Goal: Task Accomplishment & Management: Manage account settings

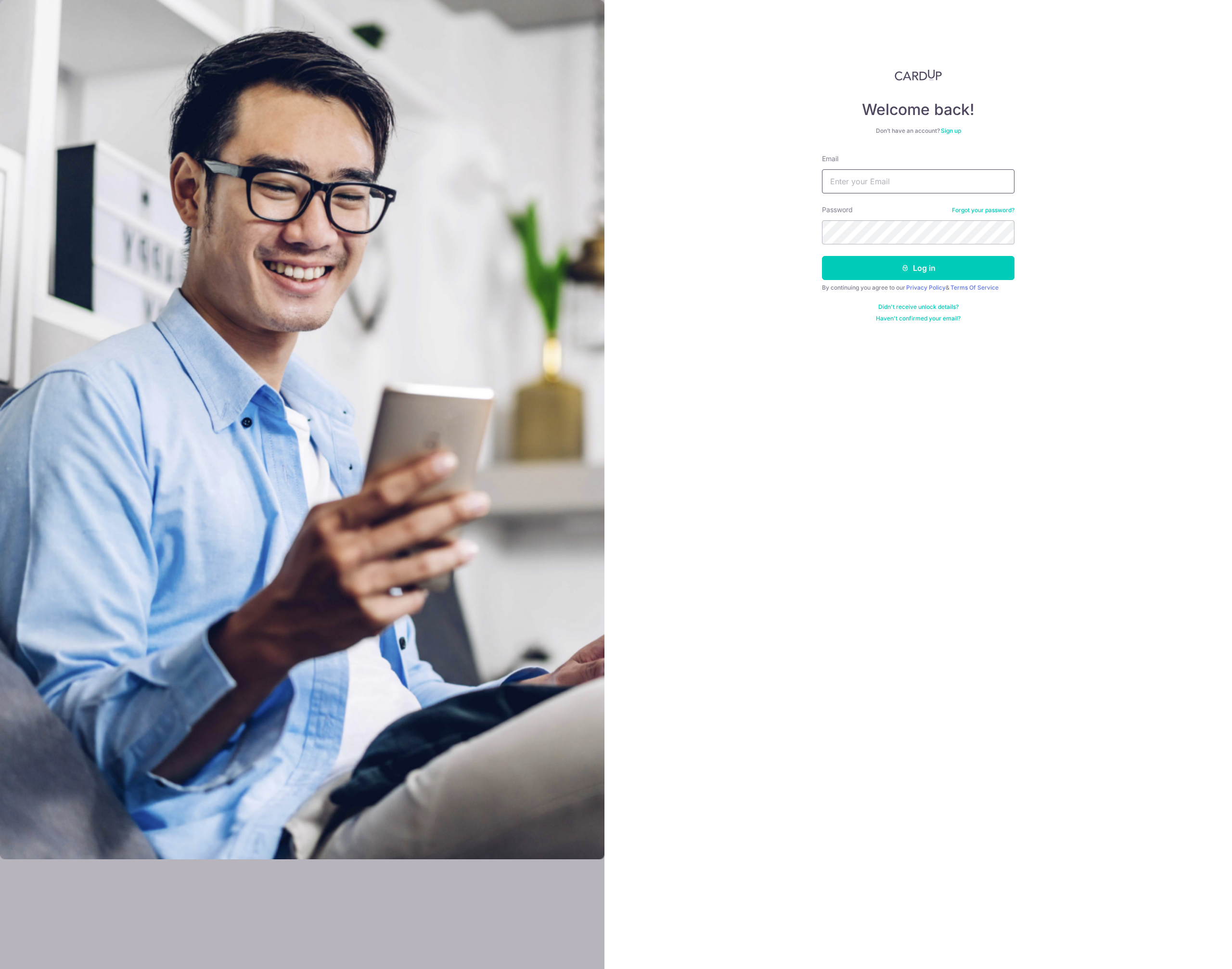
click at [841, 186] on input "Email" at bounding box center [919, 181] width 193 height 24
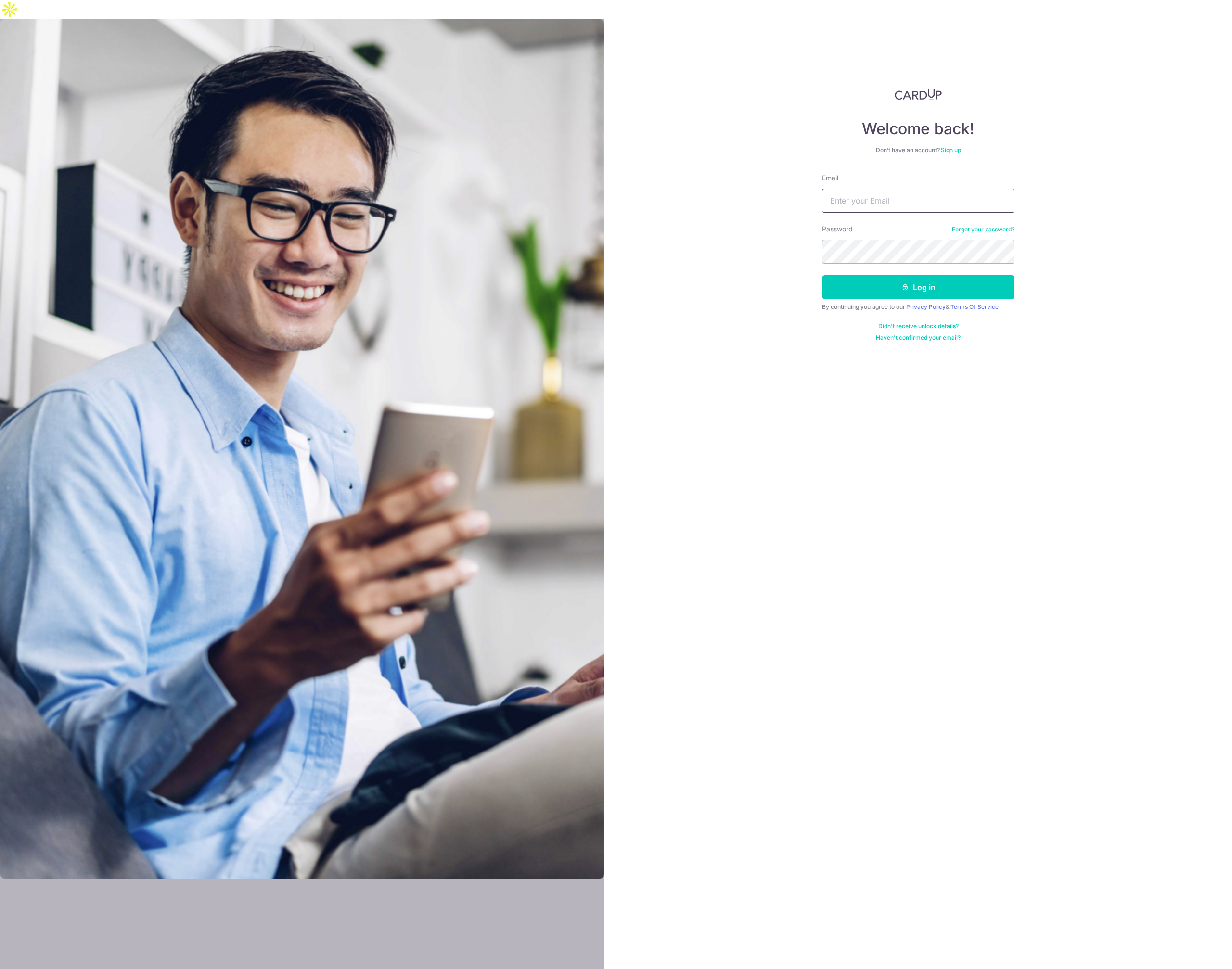
type input "joven.lee.wj@gmail.com"
click at [822, 275] on button "Log in" at bounding box center [919, 287] width 193 height 24
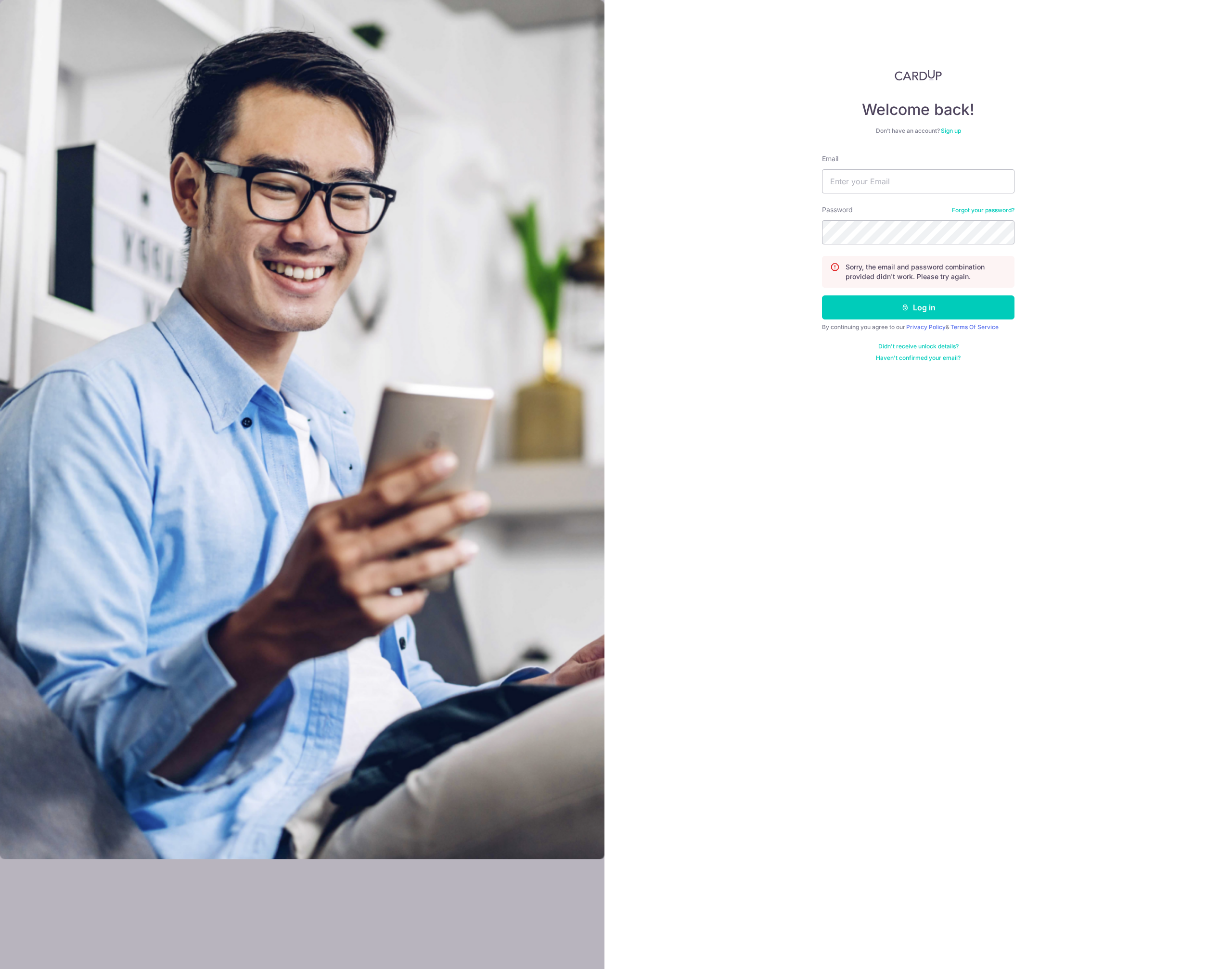
click at [905, 166] on div "Email" at bounding box center [919, 173] width 193 height 40
click at [904, 172] on input "Email" at bounding box center [919, 181] width 193 height 24
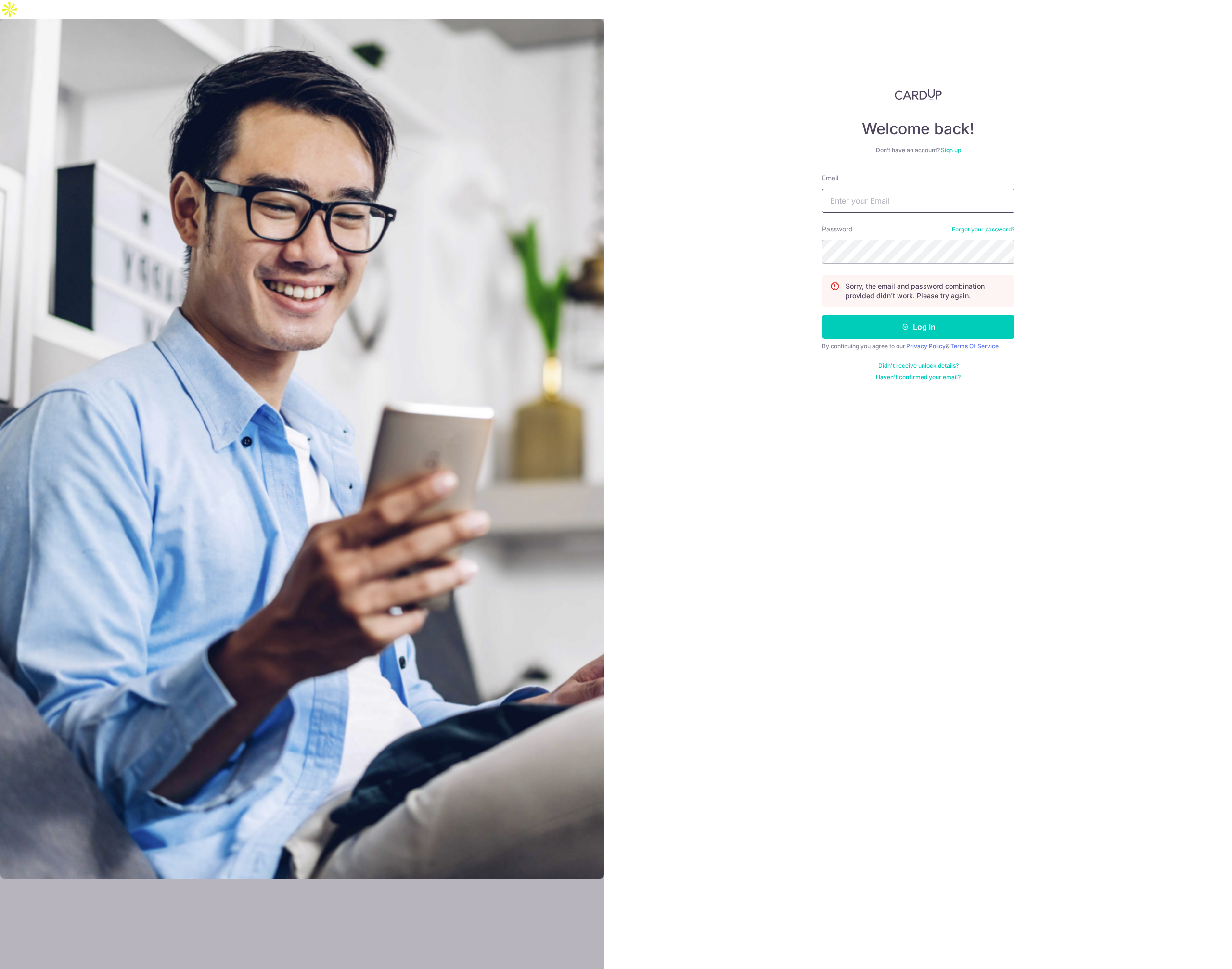
type input "[EMAIL_ADDRESS][PERSON_NAME][DOMAIN_NAME]"
click at [822, 315] on button "Log in" at bounding box center [919, 326] width 193 height 24
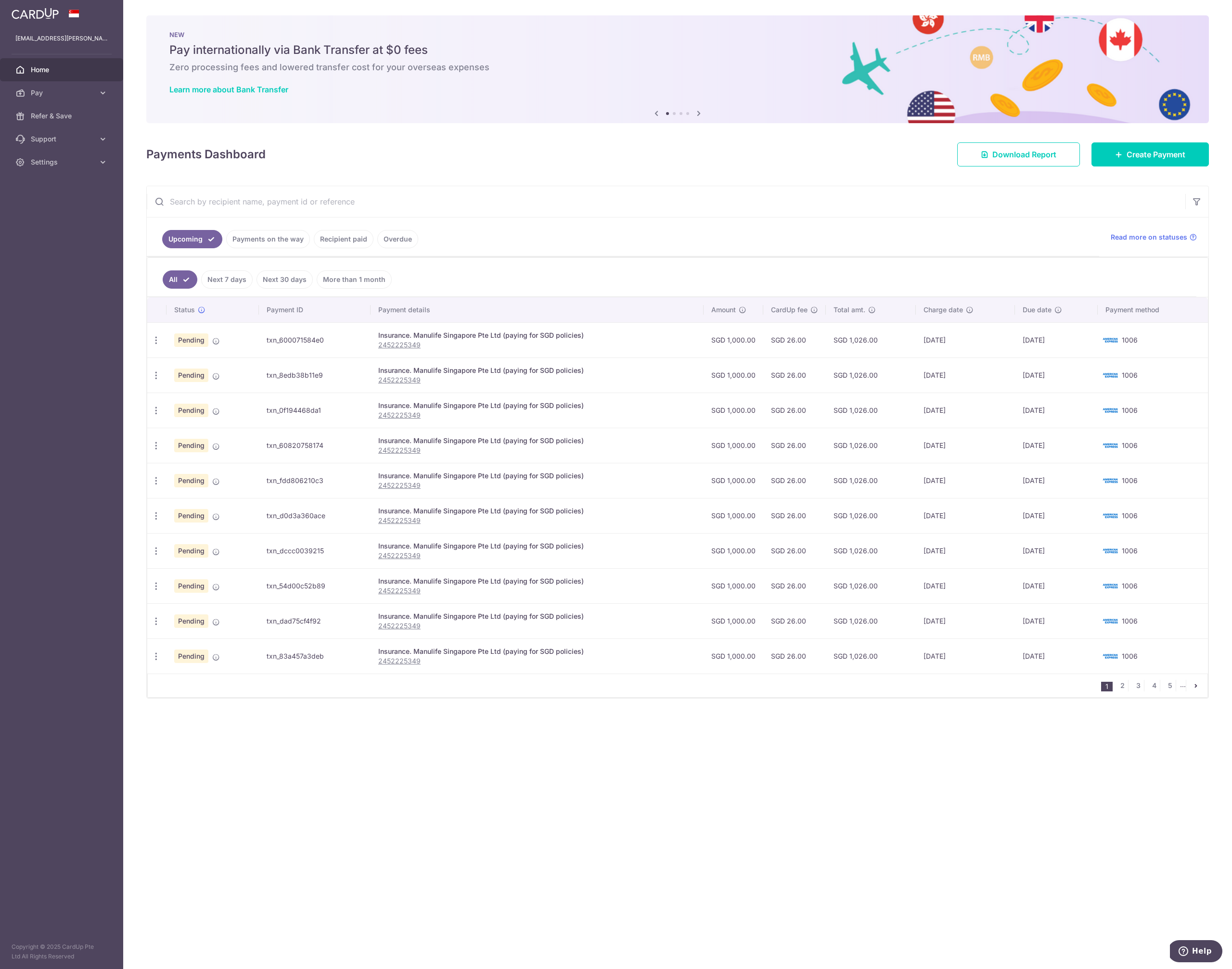
click at [592, 244] on ul "Upcoming Payments on the way Recipient paid Overdue" at bounding box center [623, 236] width 952 height 39
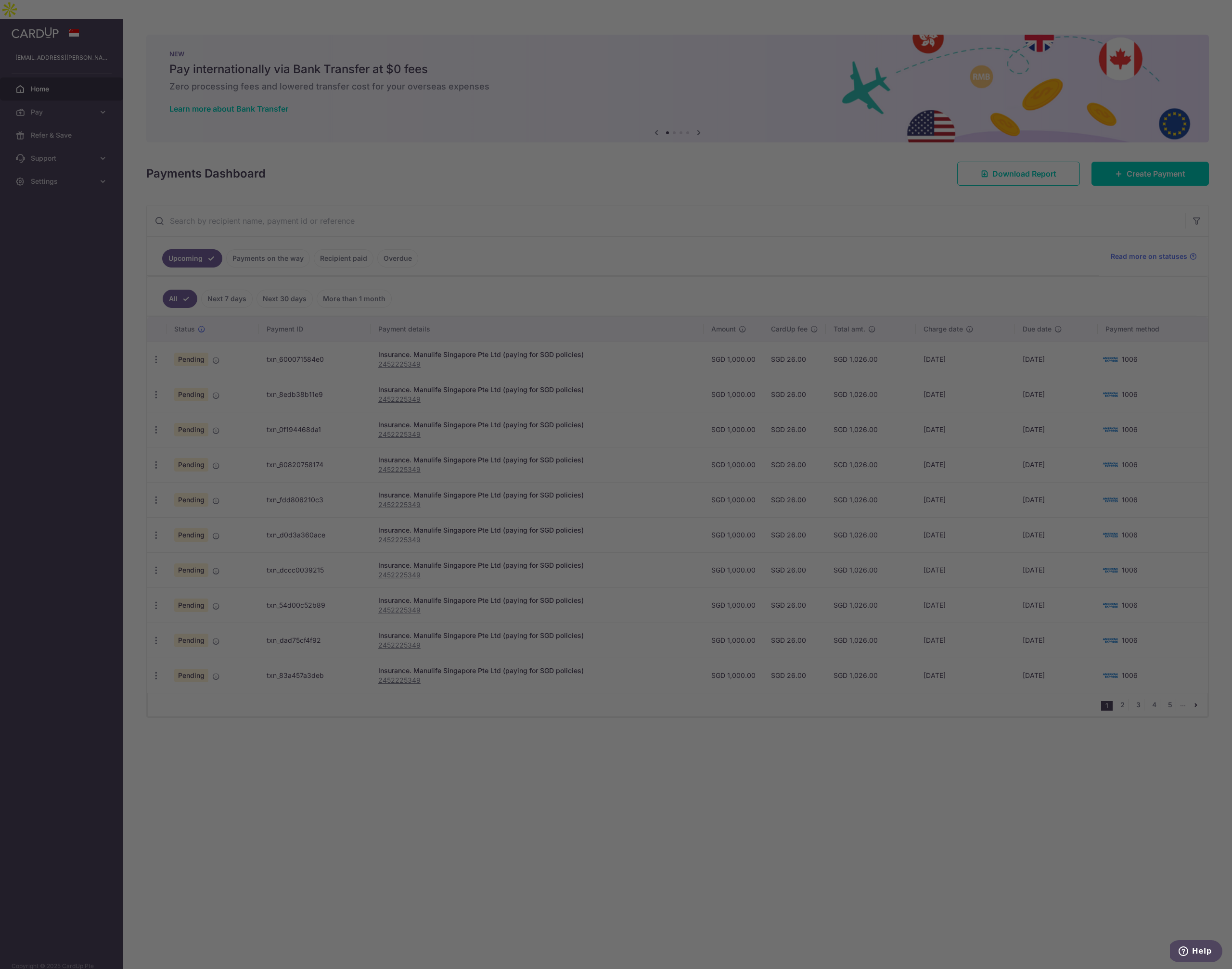
click at [688, 272] on div at bounding box center [622, 489] width 1244 height 979
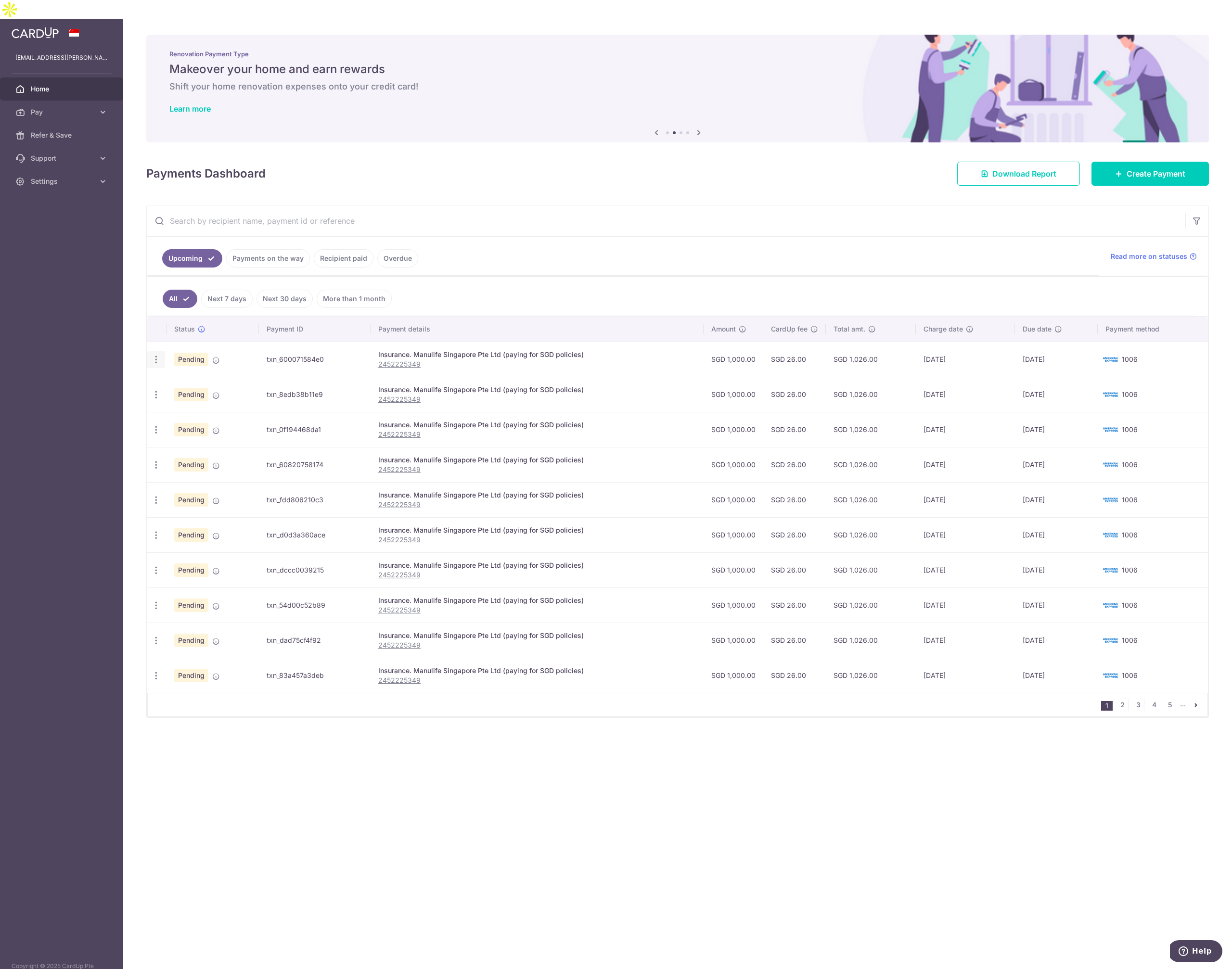
click at [153, 354] on icon "button" at bounding box center [156, 359] width 10 height 10
